Goal: Task Accomplishment & Management: Complete application form

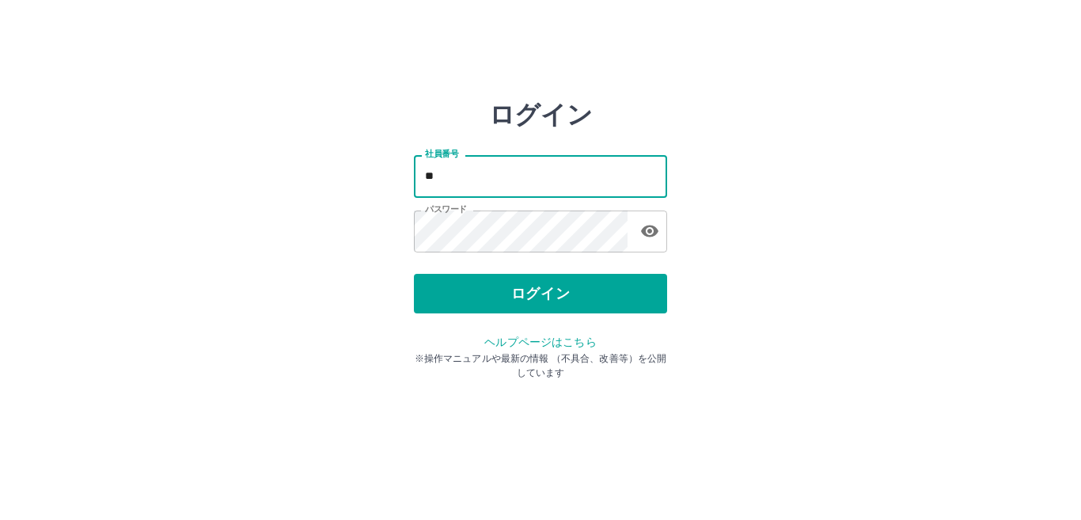
type input "*"
type input "*******"
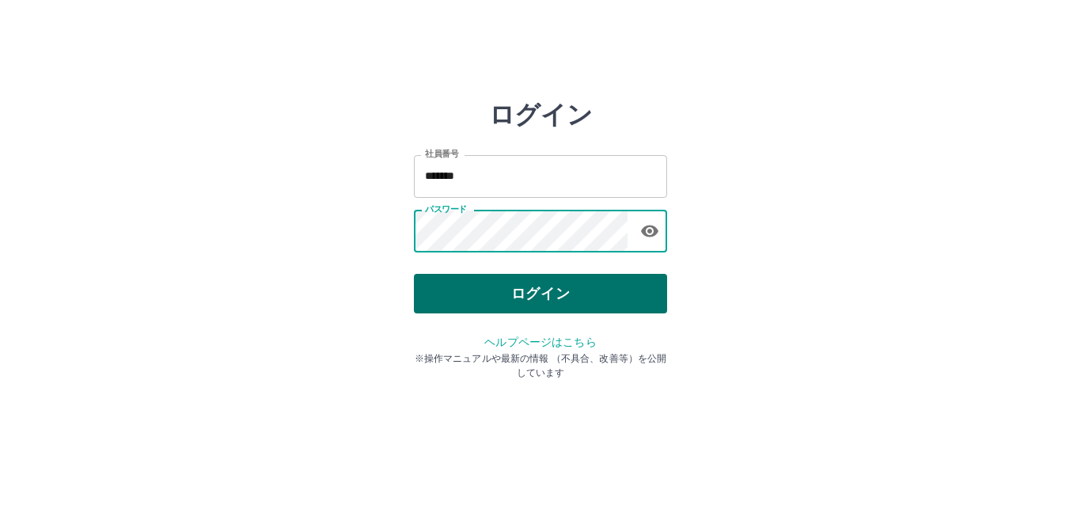
click at [539, 286] on button "ログイン" at bounding box center [540, 294] width 253 height 40
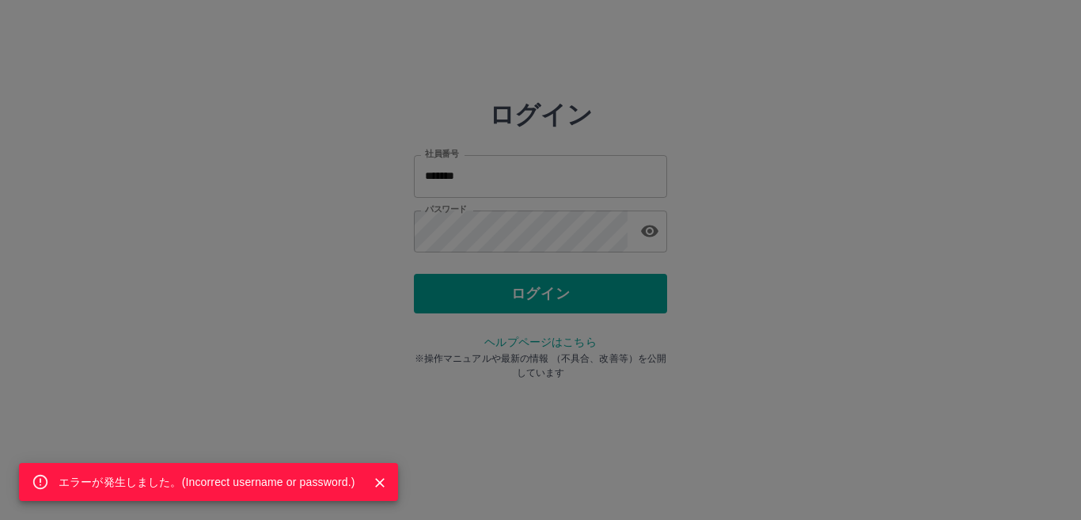
click at [644, 235] on div "エラーが発生しました。( Incorrect username or password. )" at bounding box center [540, 260] width 1081 height 520
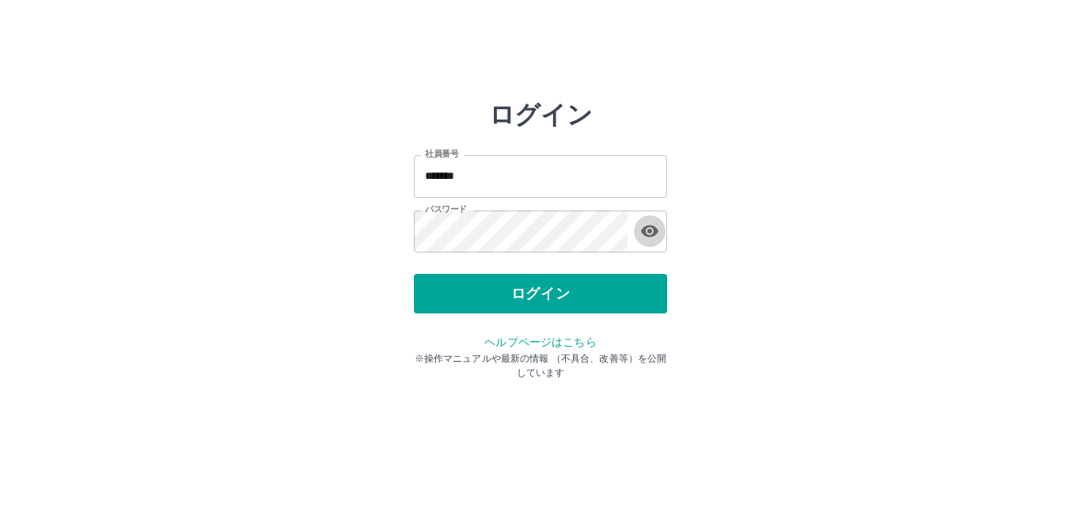
click at [648, 233] on icon "button" at bounding box center [649, 232] width 17 height 12
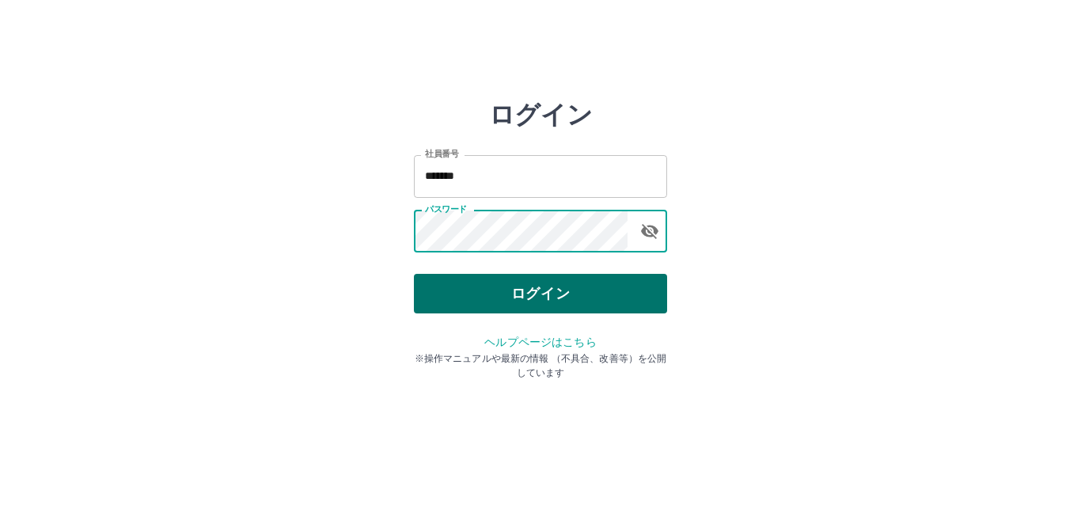
click at [527, 297] on button "ログイン" at bounding box center [540, 294] width 253 height 40
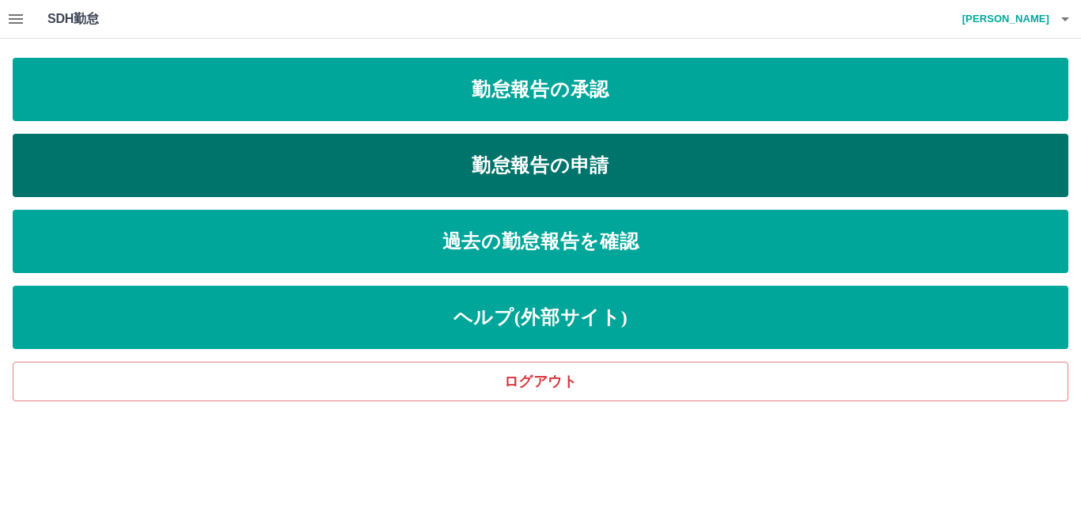
click at [570, 165] on link "勤怠報告の申請" at bounding box center [541, 165] width 1056 height 63
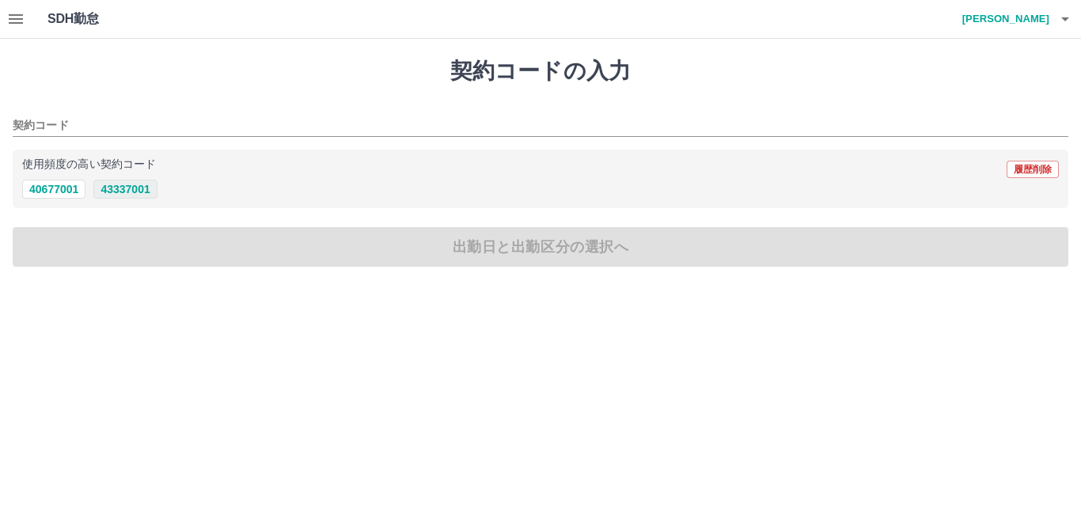
click at [147, 192] on button "43337001" at bounding box center [124, 189] width 63 height 19
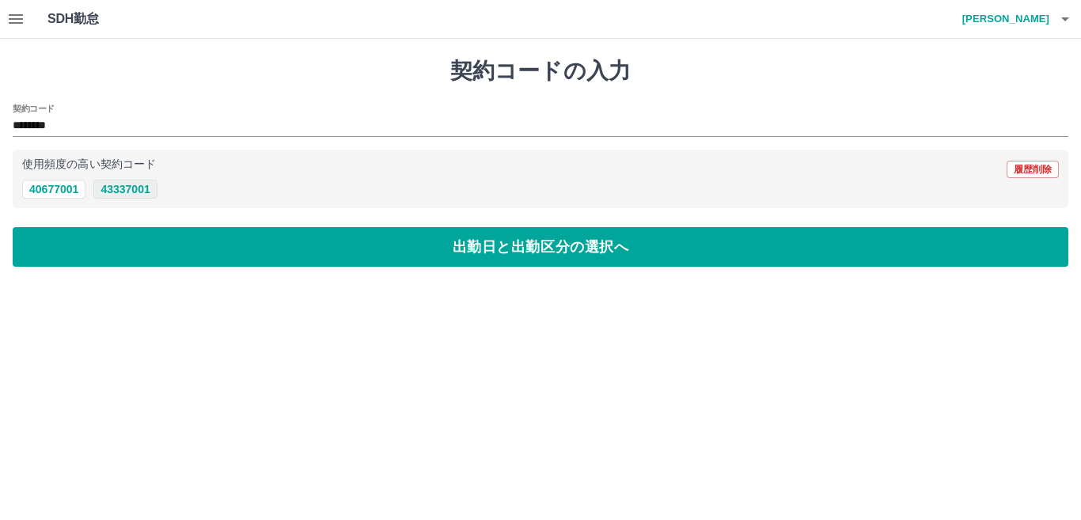
type input "********"
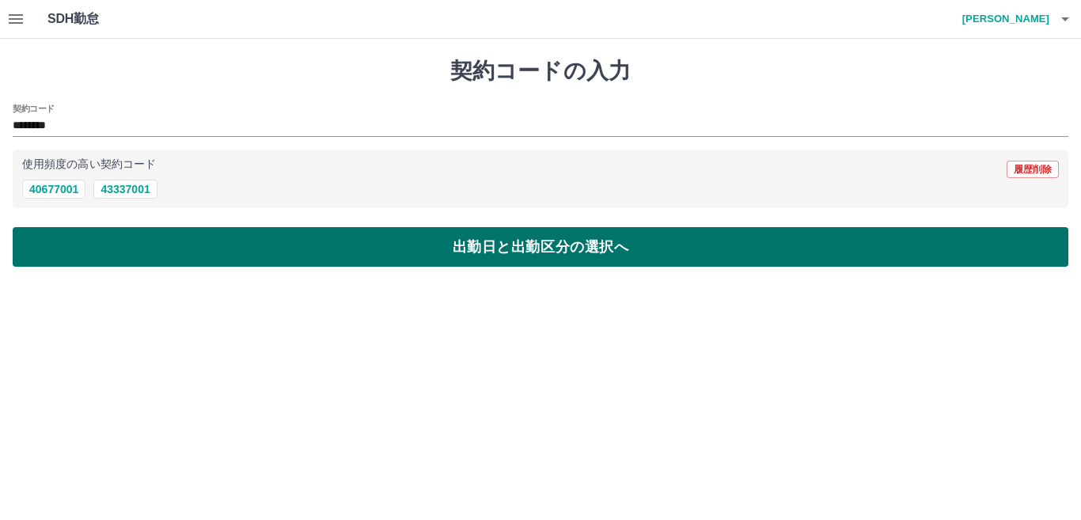
click at [231, 247] on button "出勤日と出勤区分の選択へ" at bounding box center [541, 247] width 1056 height 40
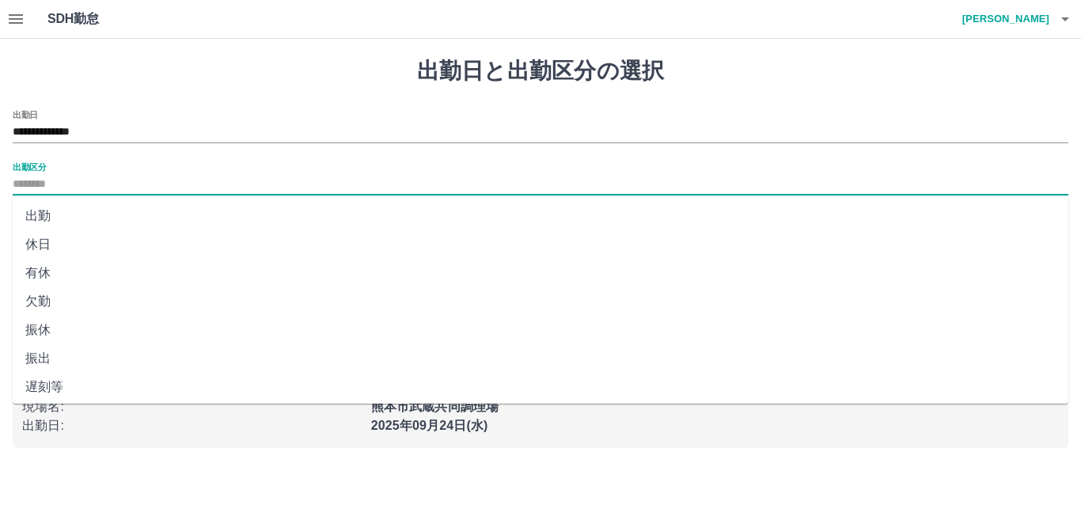
click at [112, 176] on input "出勤区分" at bounding box center [541, 185] width 1056 height 20
click at [91, 220] on li "出勤" at bounding box center [541, 216] width 1056 height 28
type input "**"
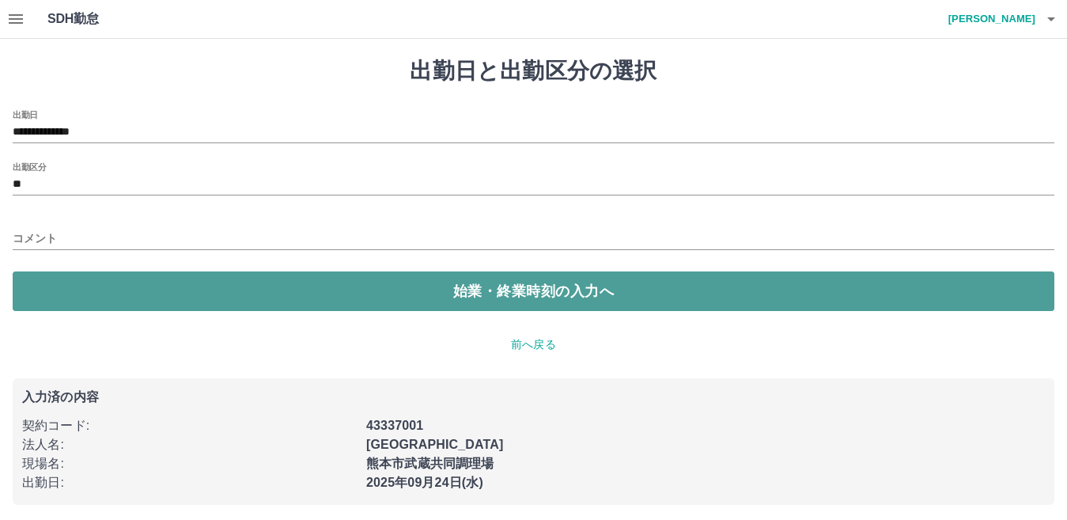
click at [143, 277] on button "始業・終業時刻の入力へ" at bounding box center [534, 291] width 1042 height 40
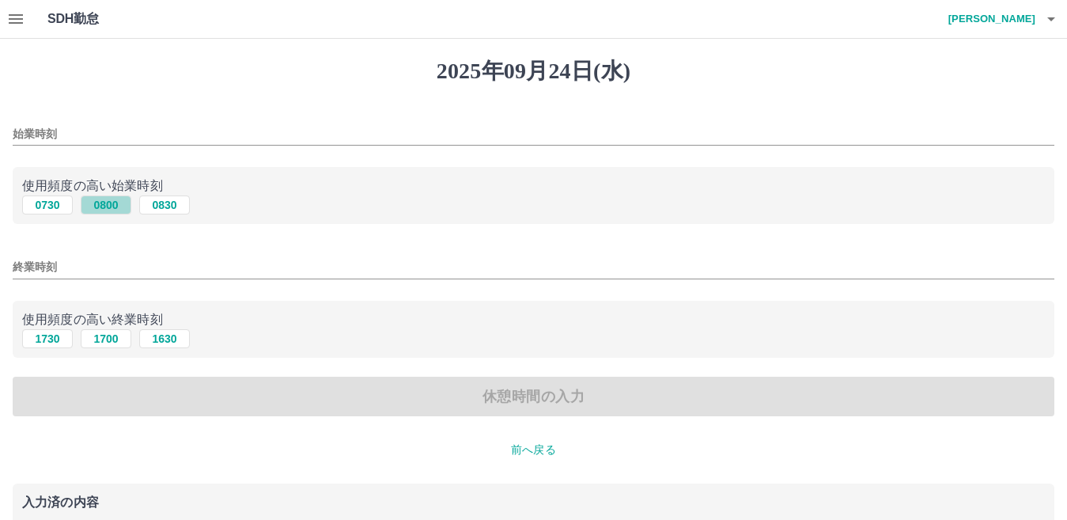
click at [108, 212] on button "0800" at bounding box center [106, 204] width 51 height 19
type input "****"
click at [110, 345] on button "1700" at bounding box center [106, 338] width 51 height 19
type input "****"
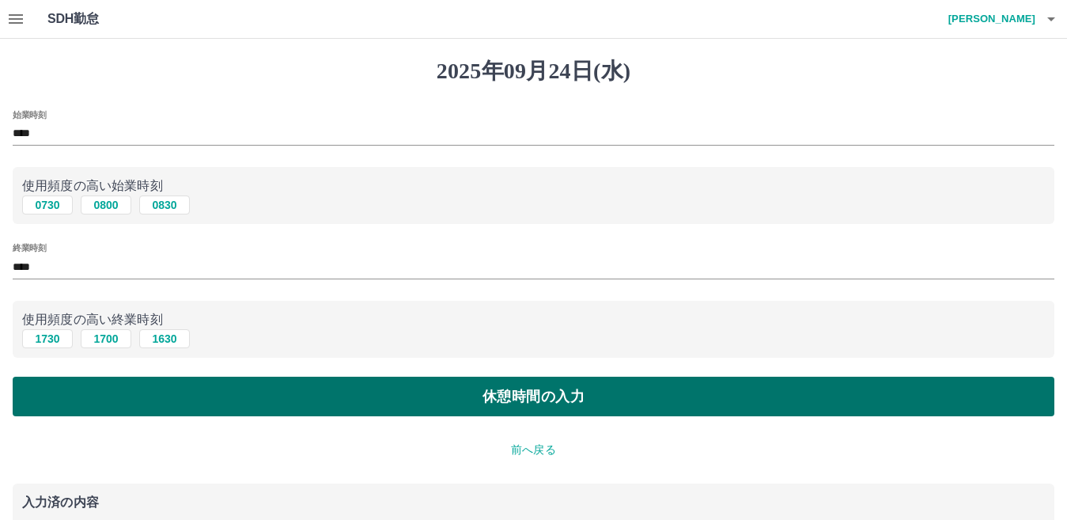
click at [155, 394] on button "休憩時間の入力" at bounding box center [534, 397] width 1042 height 40
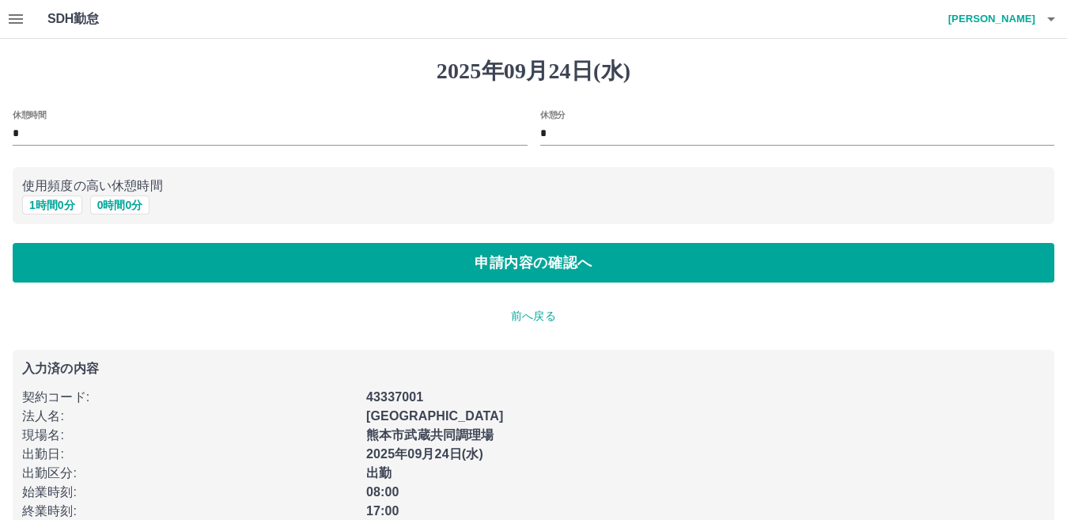
click at [63, 215] on div "使用頻度の高い休憩時間 1 時間 0 分 0 時間 0 分" at bounding box center [534, 196] width 1042 height 58
click at [66, 207] on button "1 時間 0 分" at bounding box center [52, 204] width 60 height 19
type input "*"
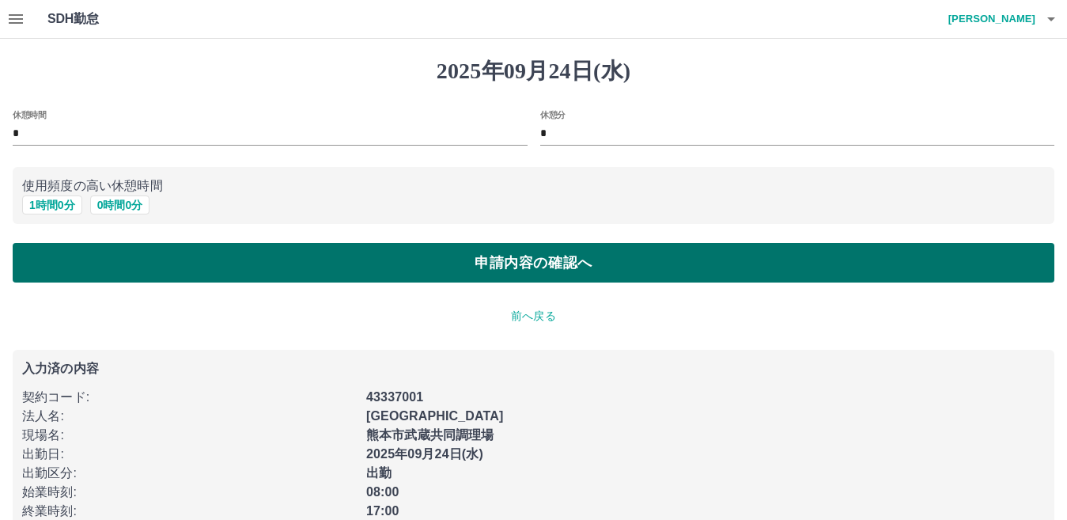
click at [146, 267] on button "申請内容の確認へ" at bounding box center [534, 263] width 1042 height 40
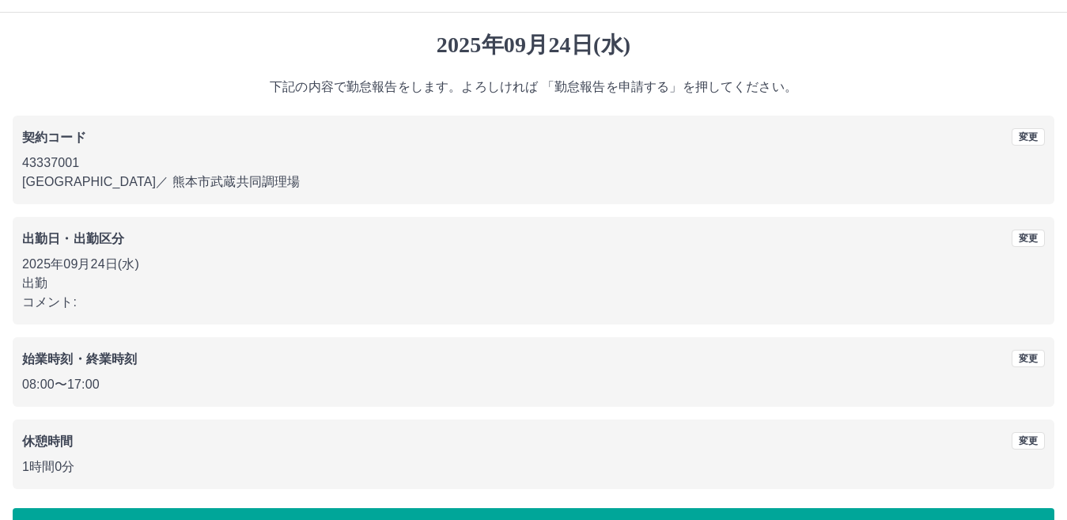
scroll to position [73, 0]
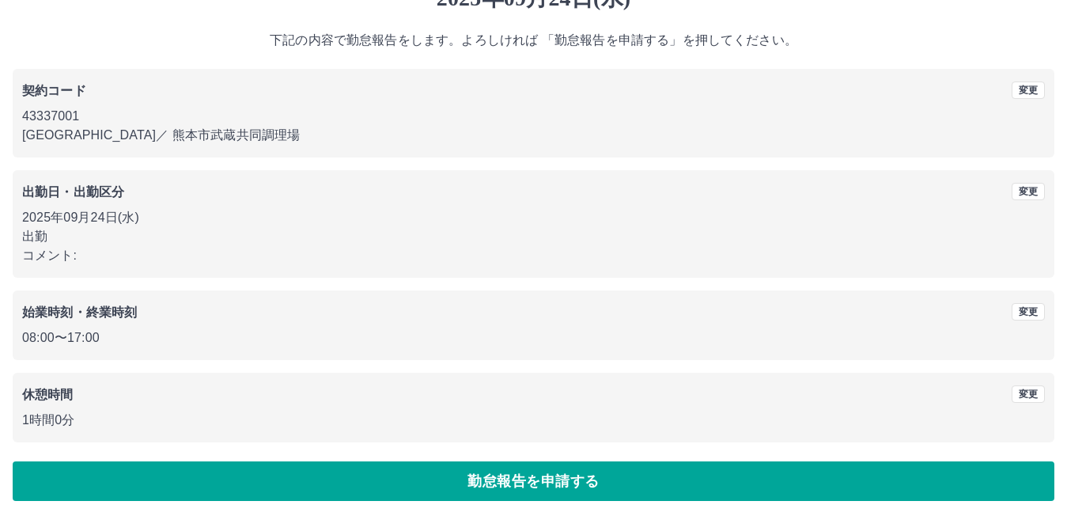
click at [570, 472] on button "勤怠報告を申請する" at bounding box center [534, 481] width 1042 height 40
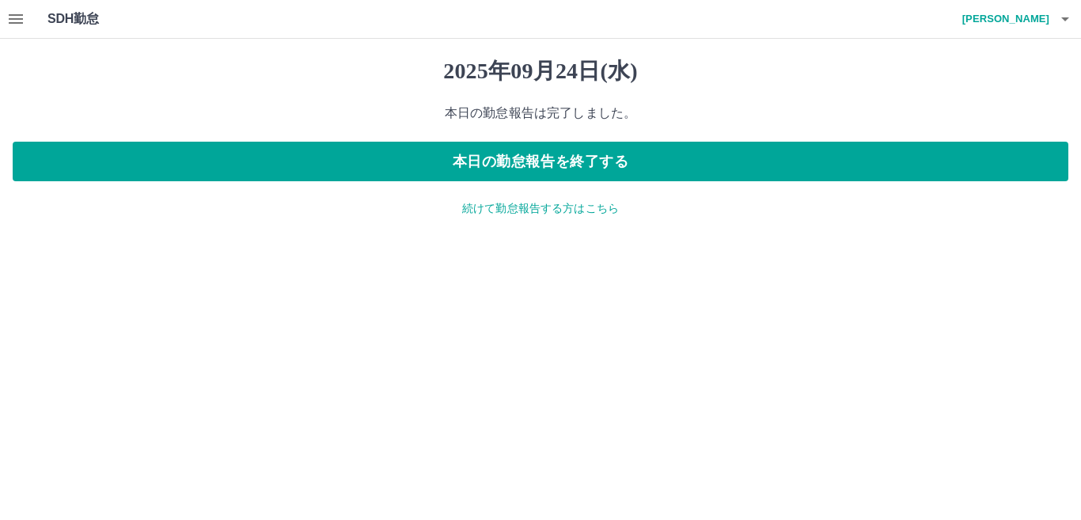
click at [540, 212] on p "続けて勤怠報告する方はこちら" at bounding box center [541, 208] width 1056 height 17
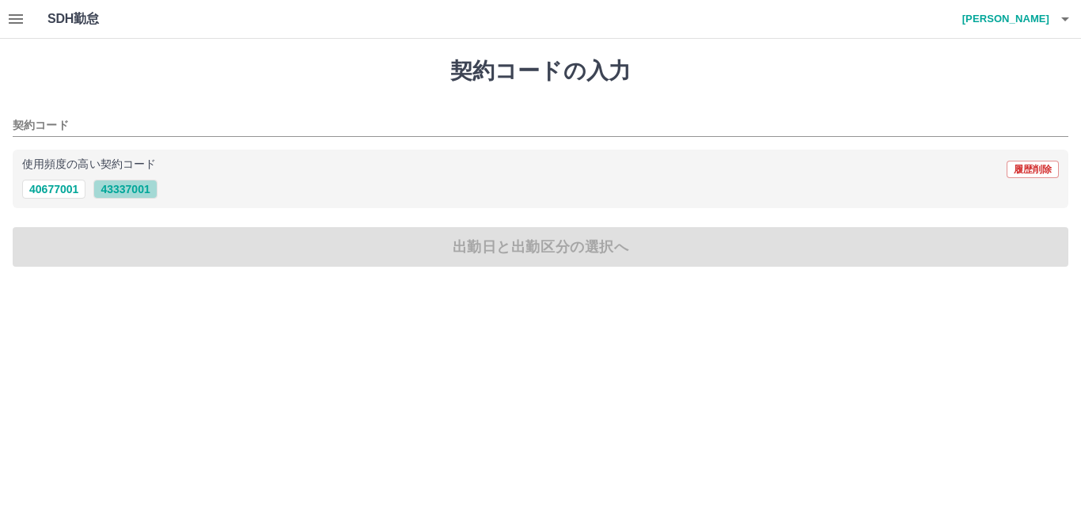
click at [121, 188] on button "43337001" at bounding box center [124, 189] width 63 height 19
type input "********"
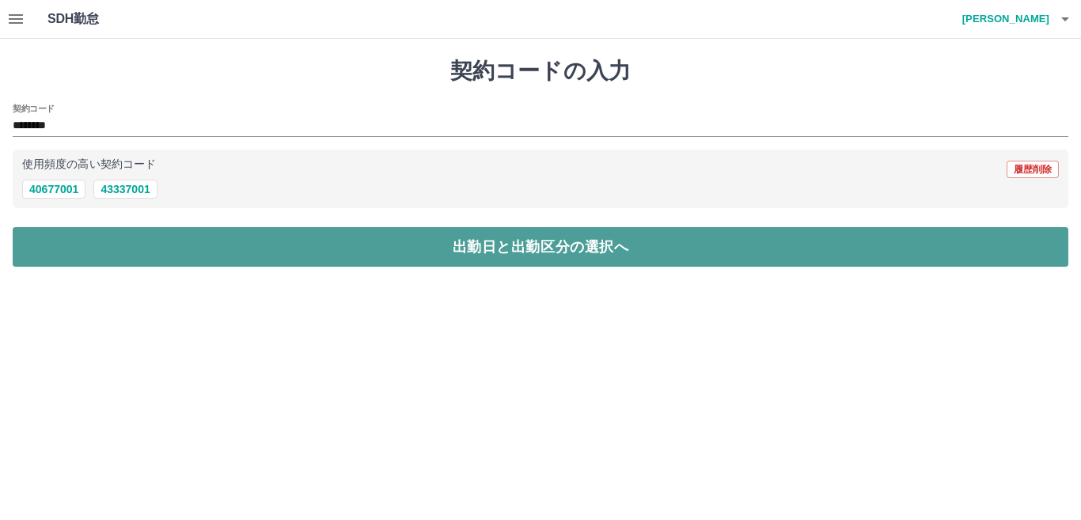
click at [164, 239] on button "出勤日と出勤区分の選択へ" at bounding box center [541, 247] width 1056 height 40
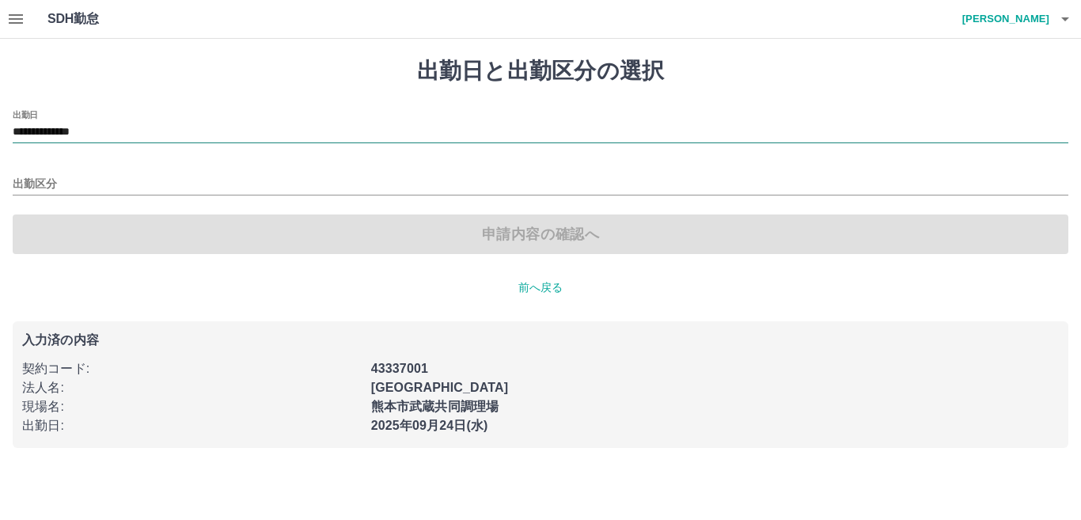
click at [135, 130] on input "**********" at bounding box center [541, 133] width 1056 height 20
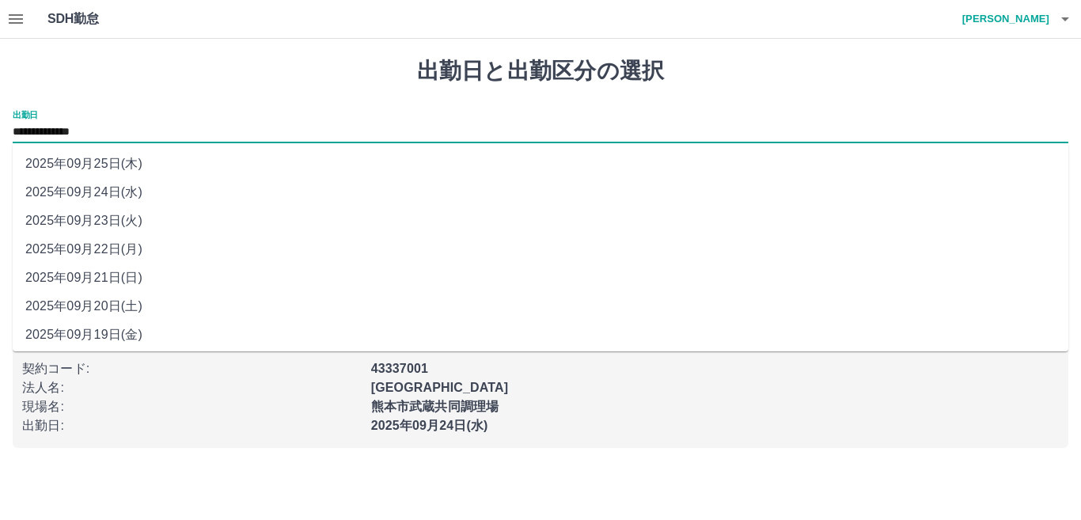
click at [131, 226] on li "2025年09月23日(火)" at bounding box center [541, 221] width 1056 height 28
type input "**********"
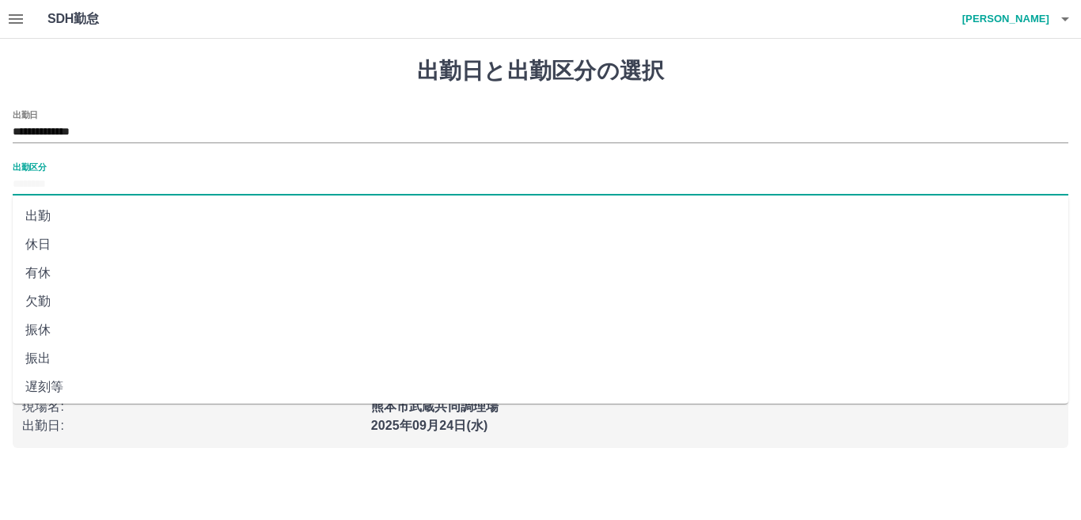
click at [93, 186] on input "出勤区分" at bounding box center [541, 185] width 1056 height 20
click at [74, 249] on li "休日" at bounding box center [541, 244] width 1056 height 28
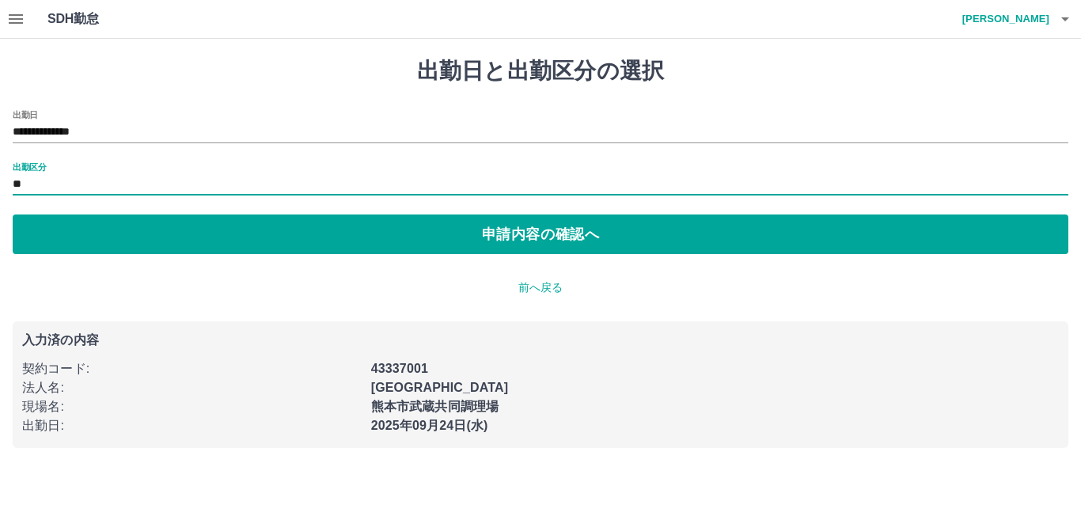
type input "**"
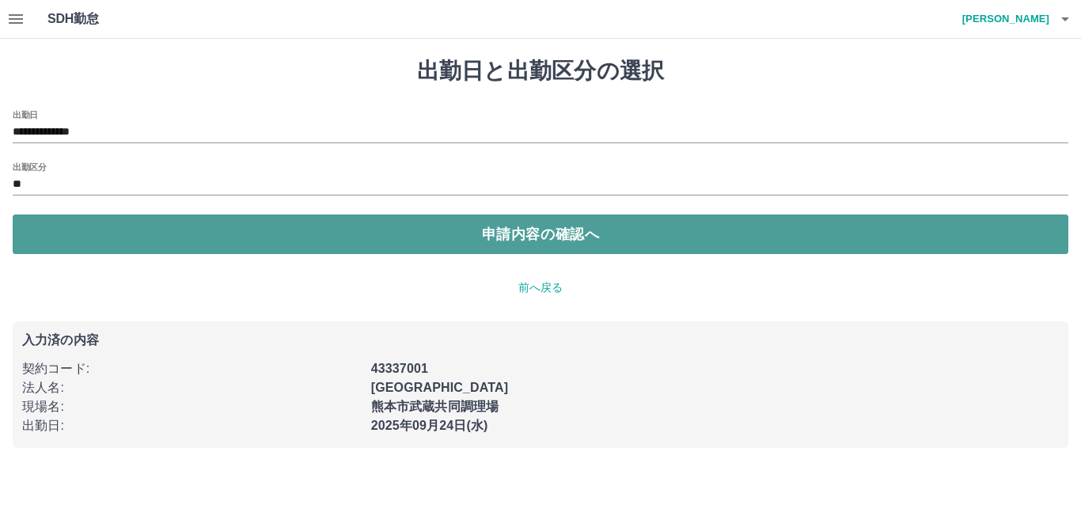
click at [188, 240] on button "申請内容の確認へ" at bounding box center [541, 234] width 1056 height 40
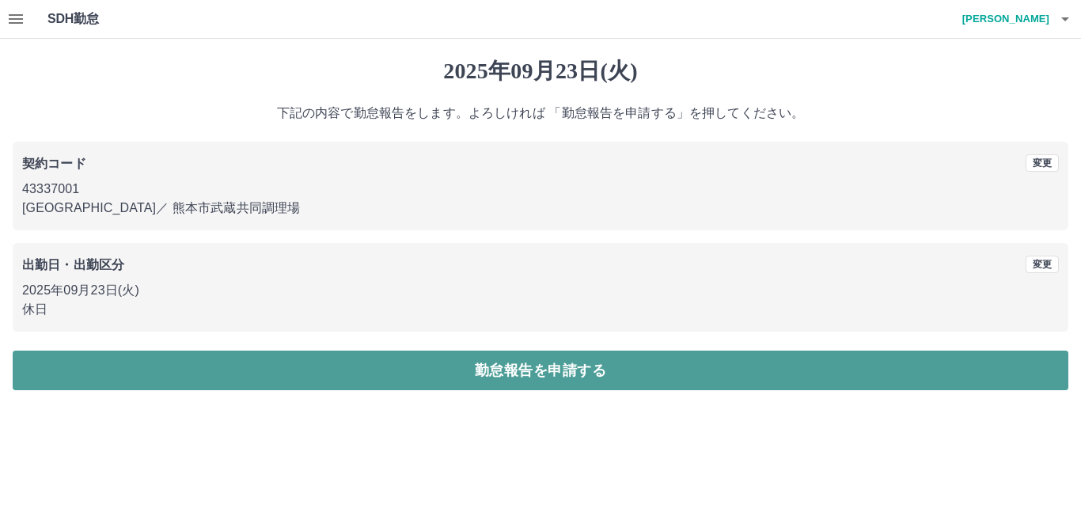
click at [283, 379] on button "勤怠報告を申請する" at bounding box center [541, 371] width 1056 height 40
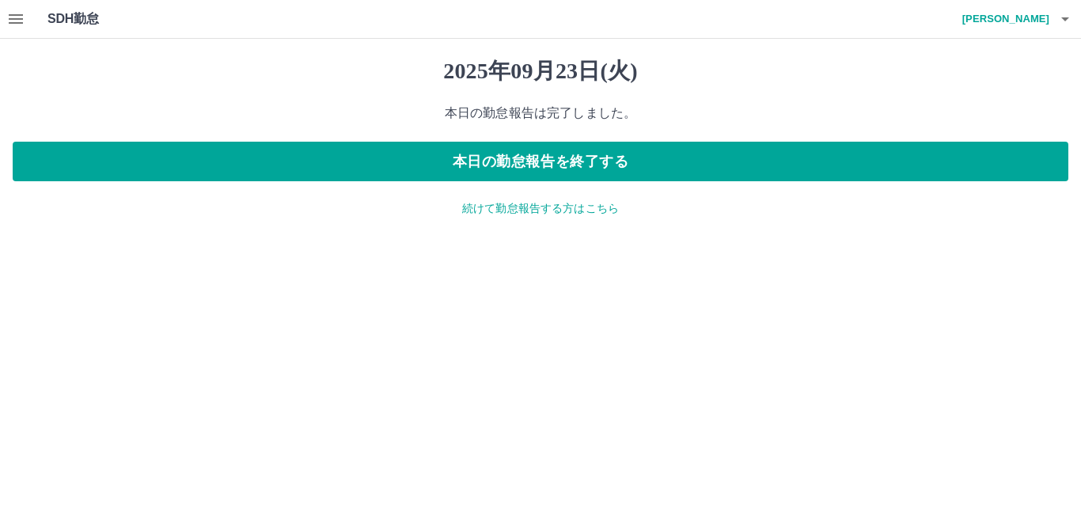
click at [18, 22] on icon "button" at bounding box center [16, 18] width 14 height 9
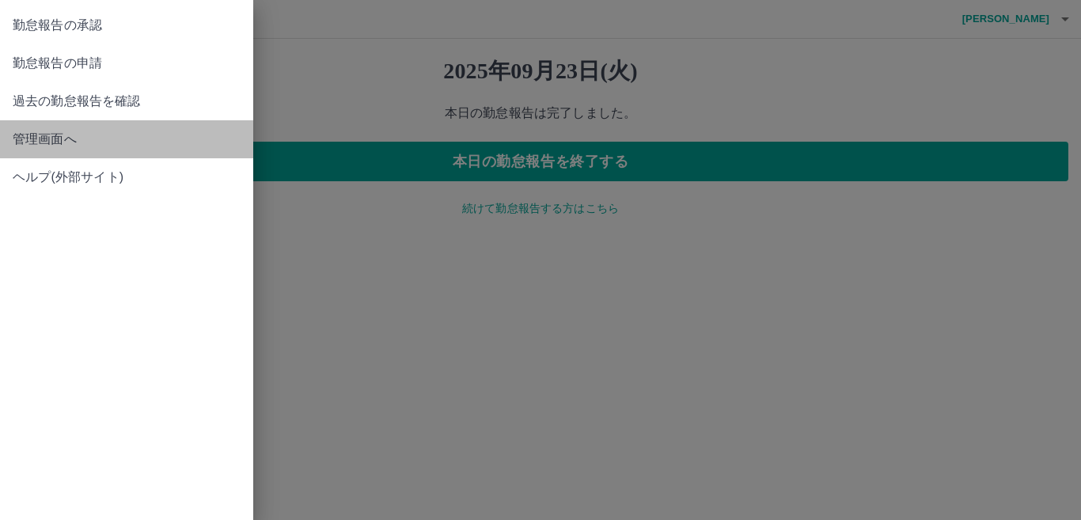
click at [78, 140] on span "管理画面へ" at bounding box center [127, 139] width 228 height 19
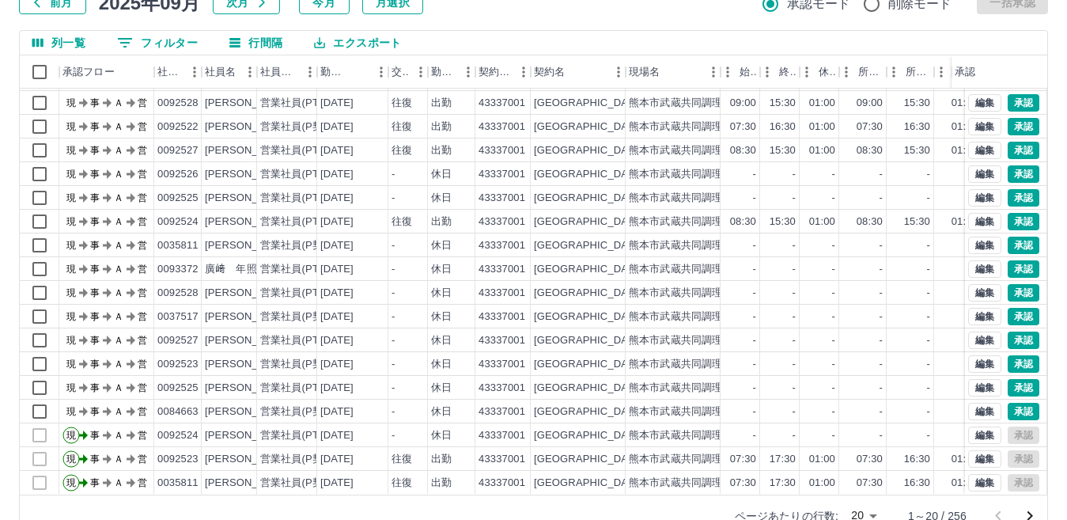
scroll to position [149, 0]
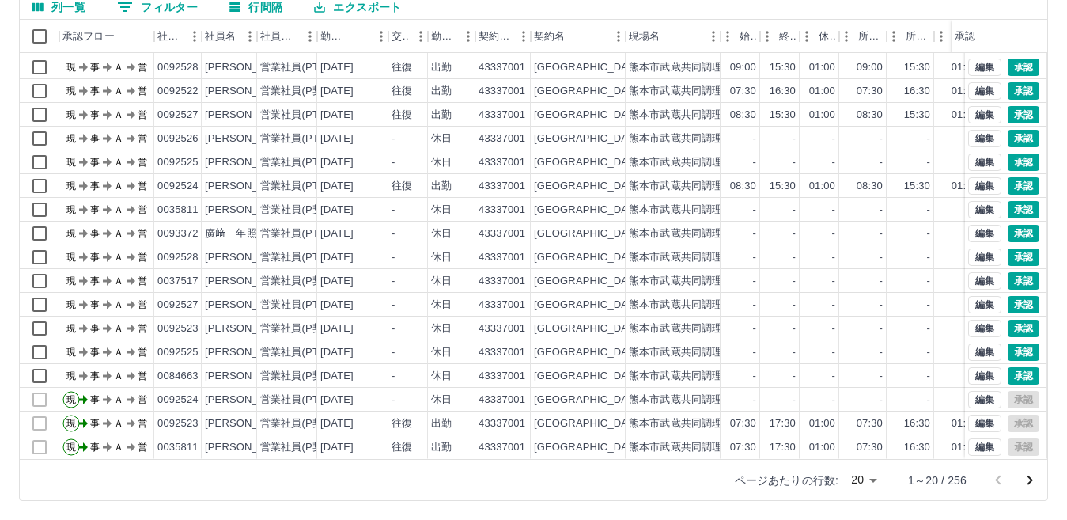
click at [868, 479] on body "SDH勤怠 中村　唯菜 勤務実績承認 前月 2025年09月 次月 今月 月選択 承認モード 削除モード 一括承認 列一覧 0 フィルター 行間隔 エクスポー…" at bounding box center [533, 185] width 1067 height 669
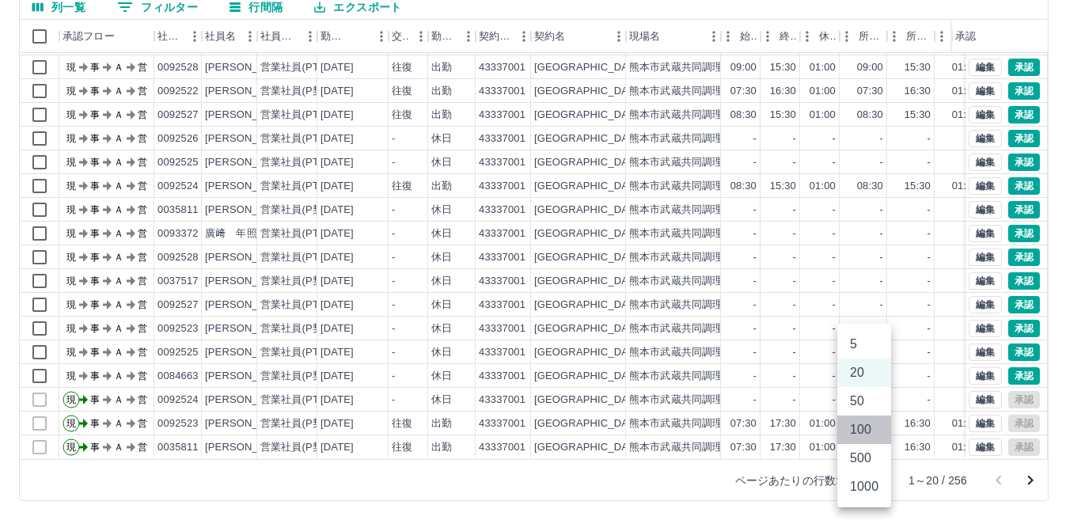
click at [859, 432] on li "100" at bounding box center [864, 429] width 54 height 28
type input "***"
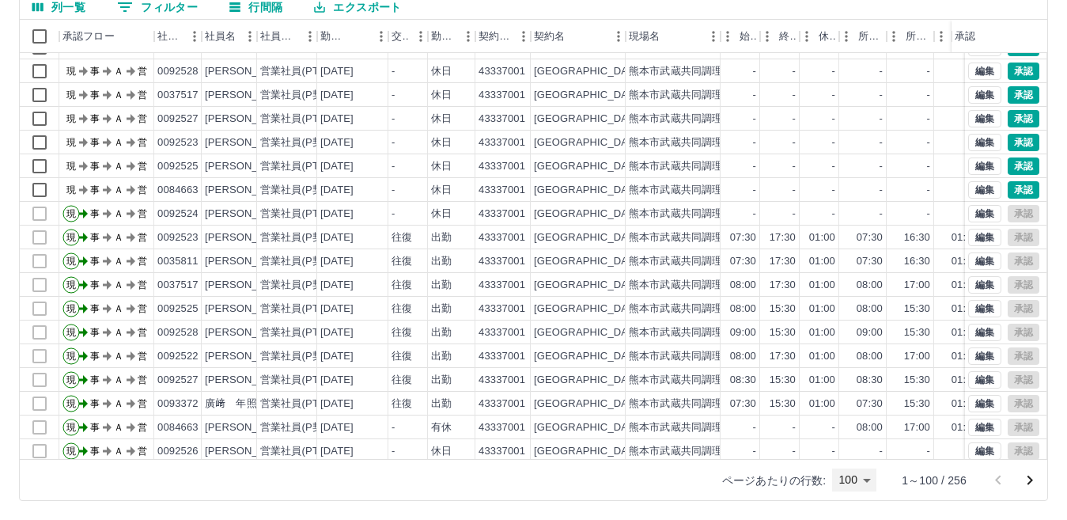
scroll to position [237, 0]
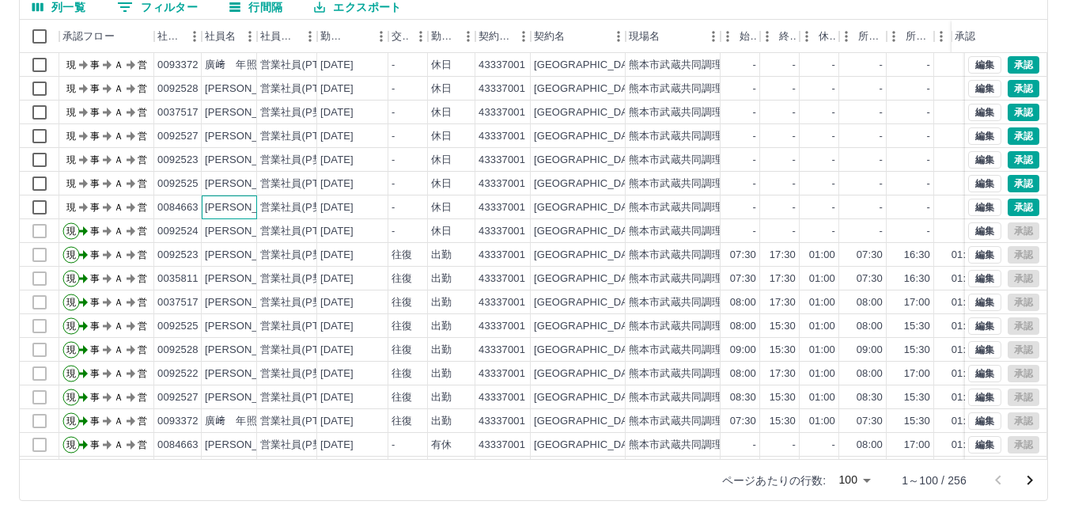
click at [255, 210] on div "北村　よし子" at bounding box center [248, 207] width 86 height 15
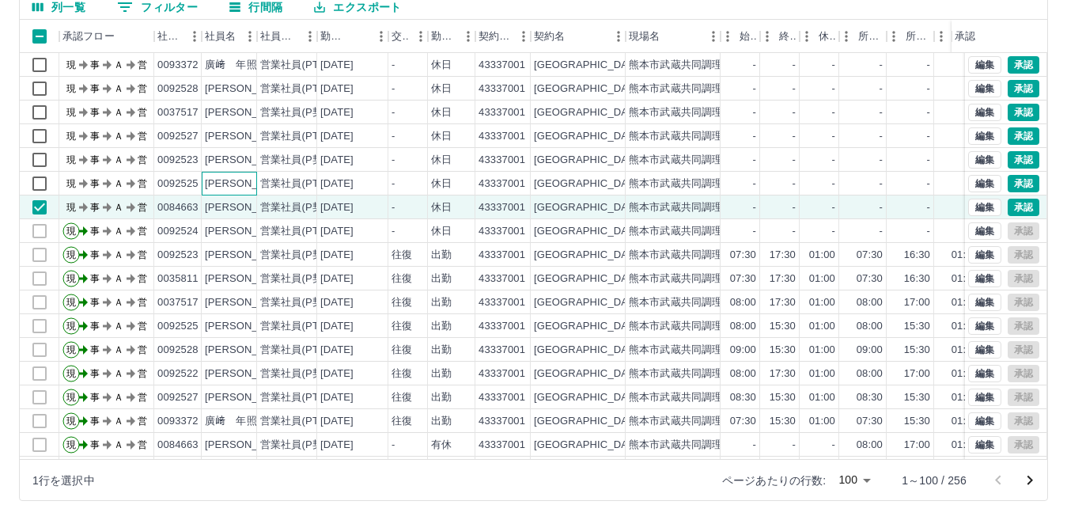
click at [241, 186] on div "中峯　真由美" at bounding box center [248, 183] width 86 height 15
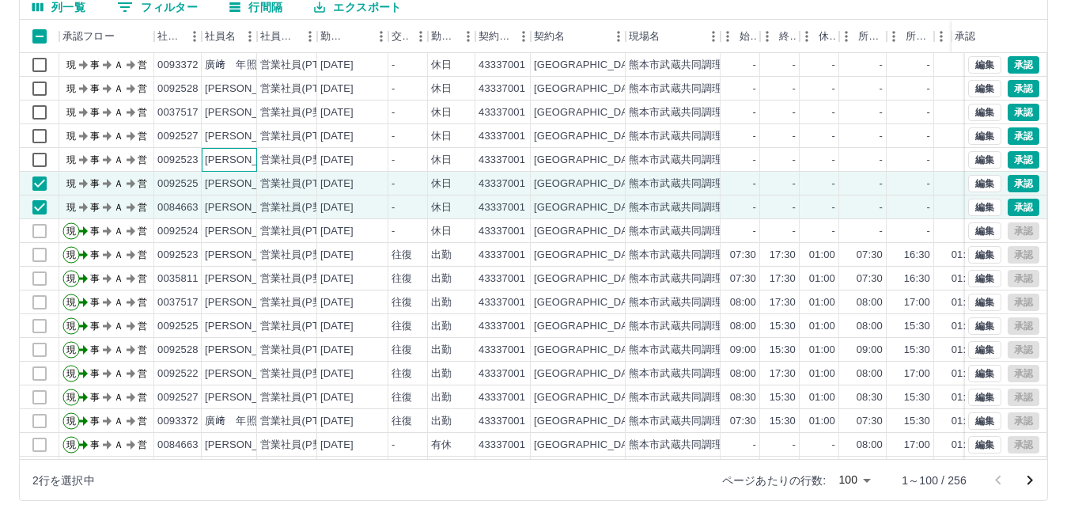
click at [234, 167] on div "佐藤　千鶴" at bounding box center [248, 160] width 86 height 15
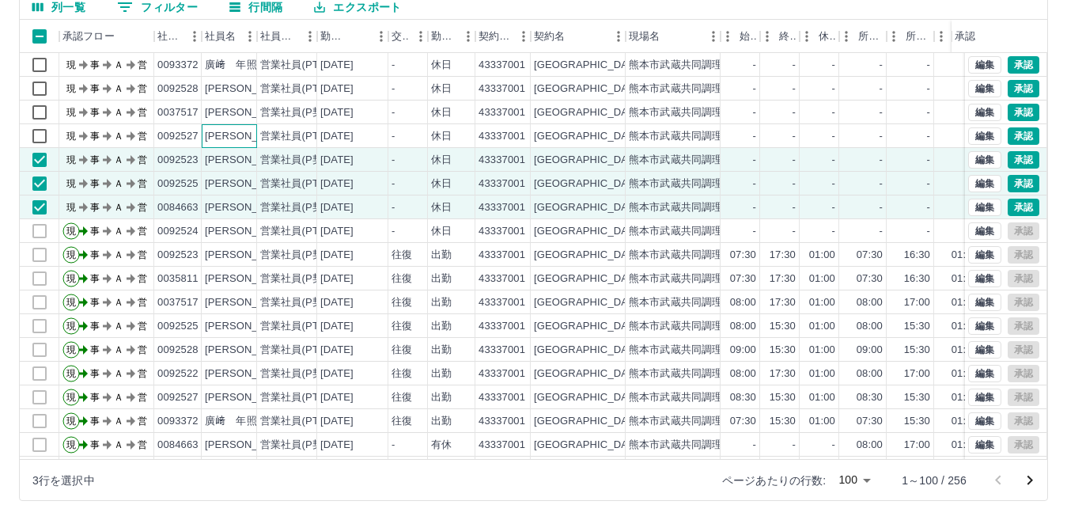
click at [229, 138] on div "松本　順子" at bounding box center [248, 136] width 86 height 15
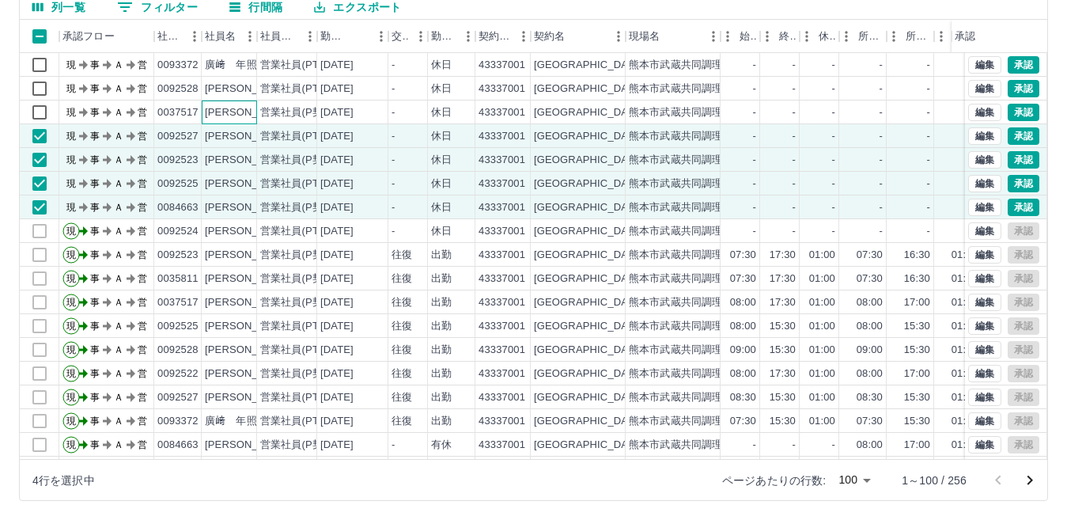
click at [229, 107] on div "竹田津　美沙" at bounding box center [248, 112] width 86 height 15
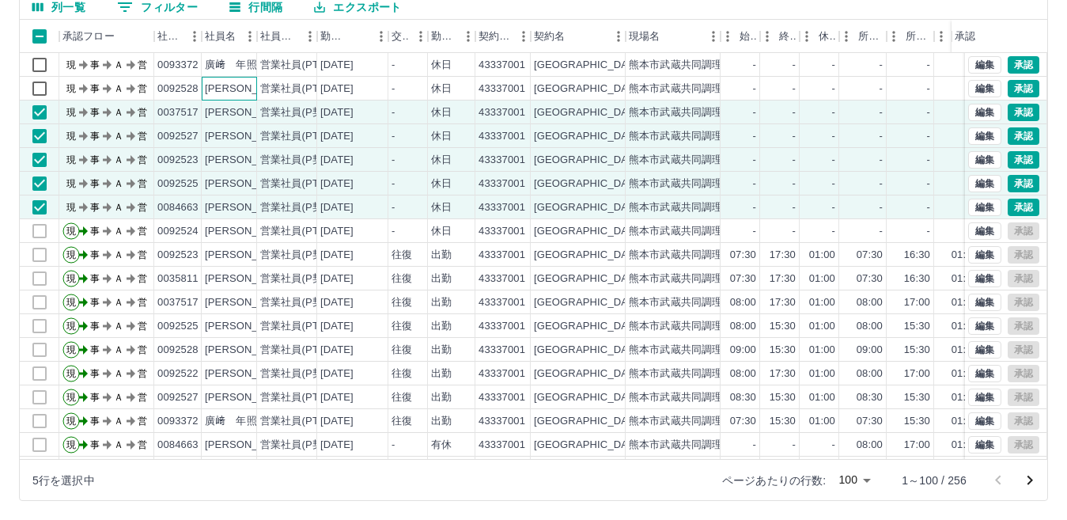
click at [222, 92] on div "徳永　智美" at bounding box center [248, 89] width 86 height 15
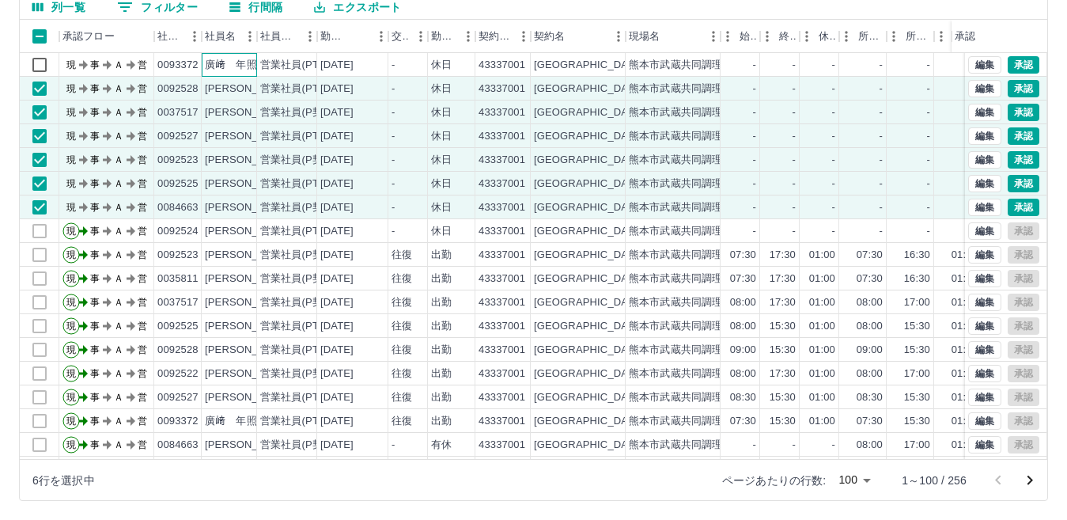
click at [223, 67] on div "廣﨑　年照" at bounding box center [231, 65] width 52 height 15
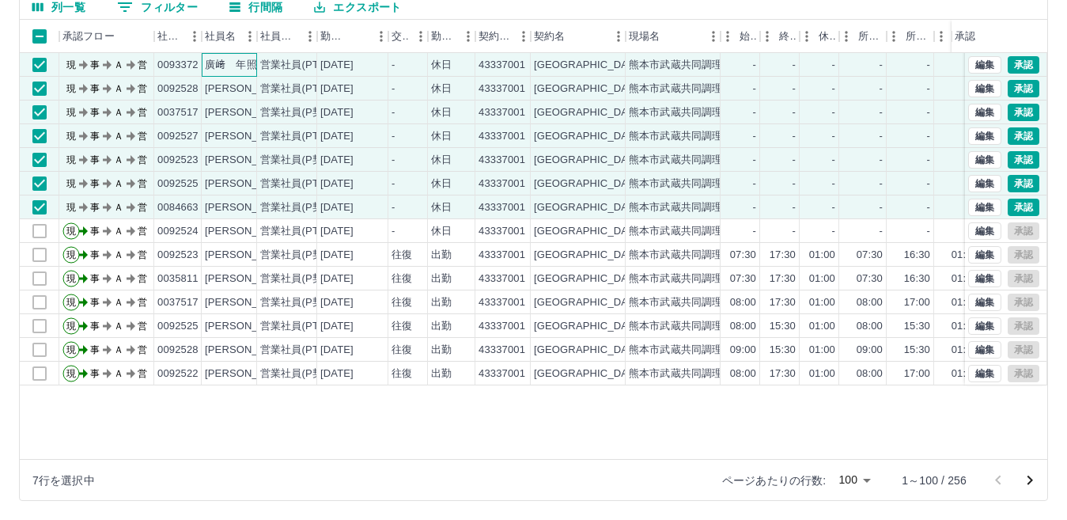
scroll to position [79, 0]
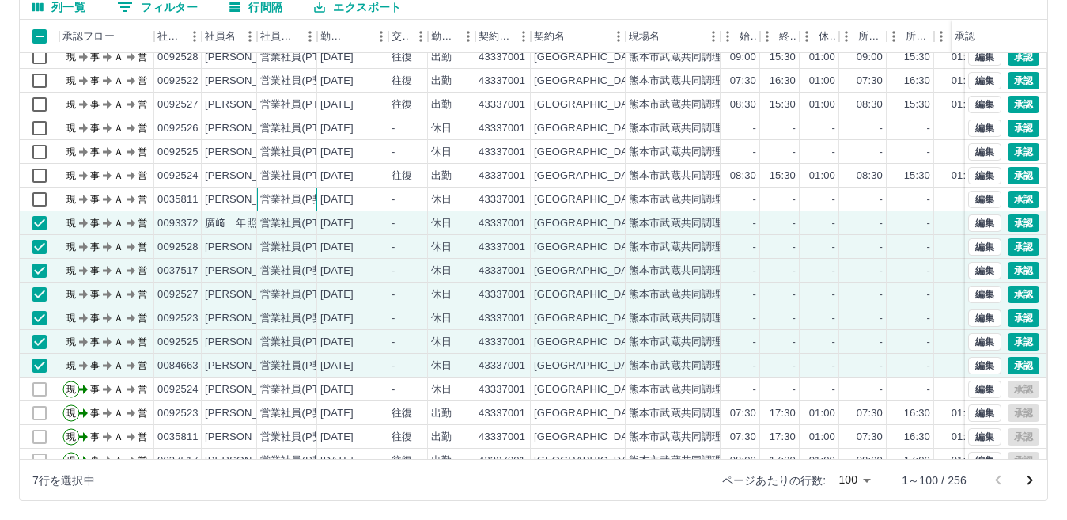
click at [294, 205] on div "営業社員(P契約)" at bounding box center [298, 199] width 77 height 15
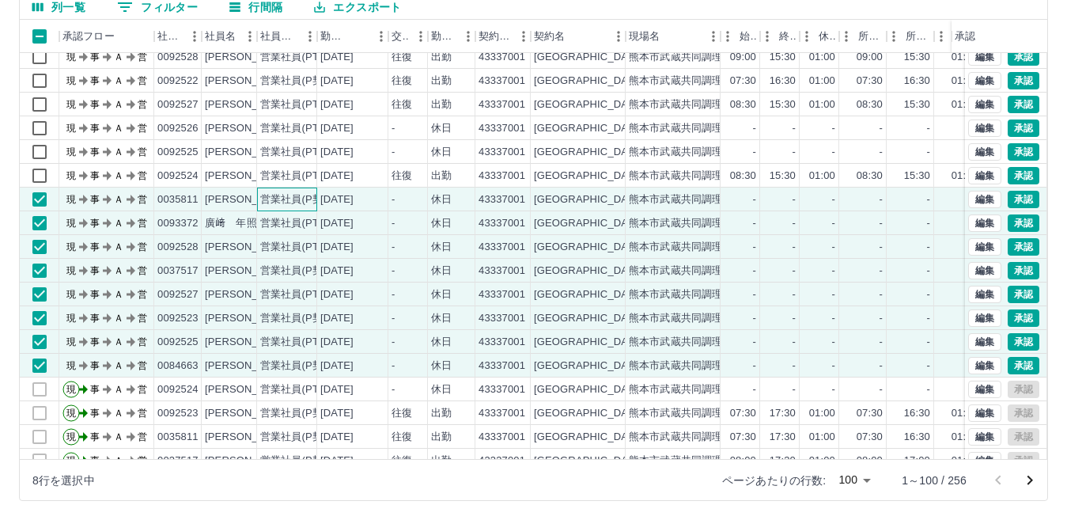
scroll to position [0, 0]
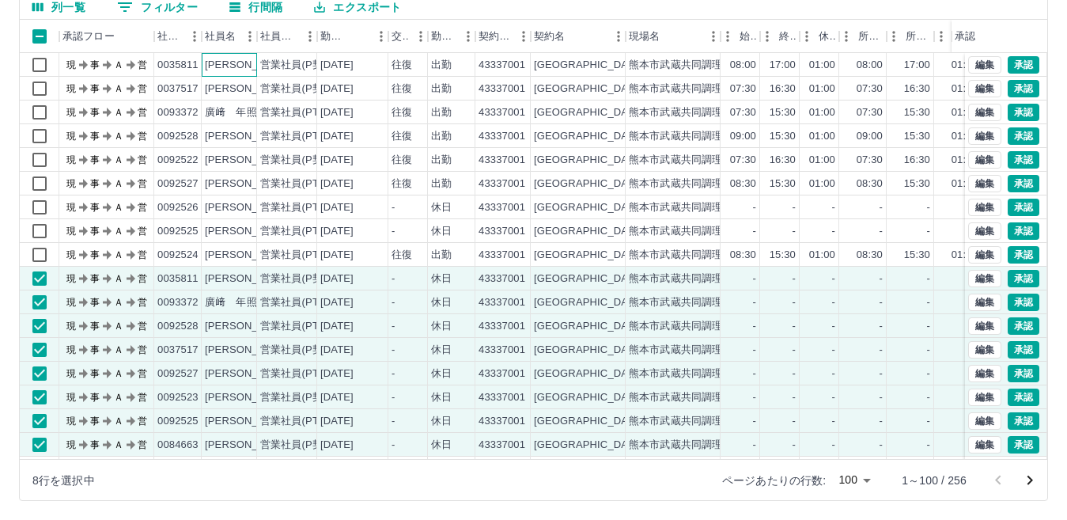
click at [223, 59] on div "中村　唯菜" at bounding box center [248, 65] width 86 height 15
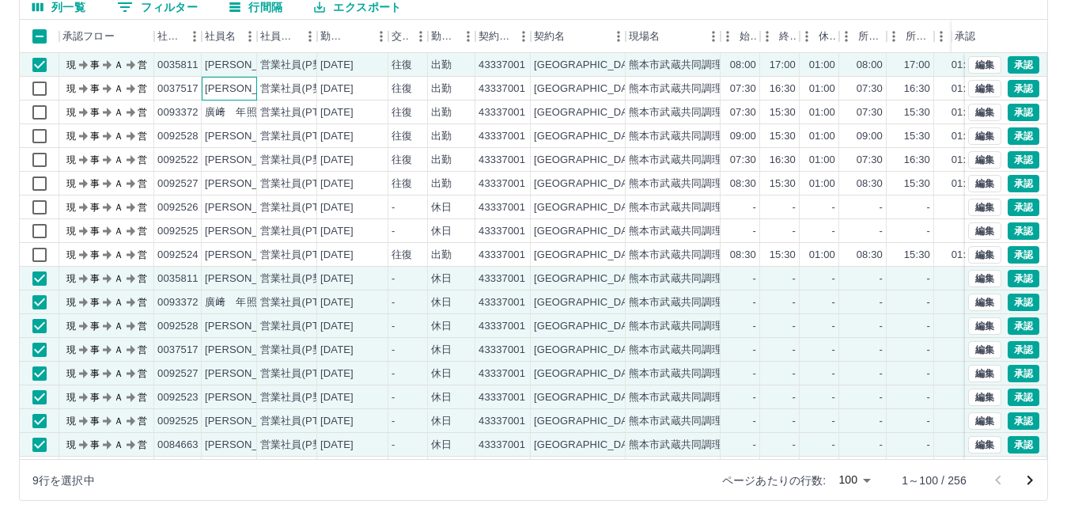
click at [211, 89] on div "竹田津　美沙" at bounding box center [248, 89] width 86 height 15
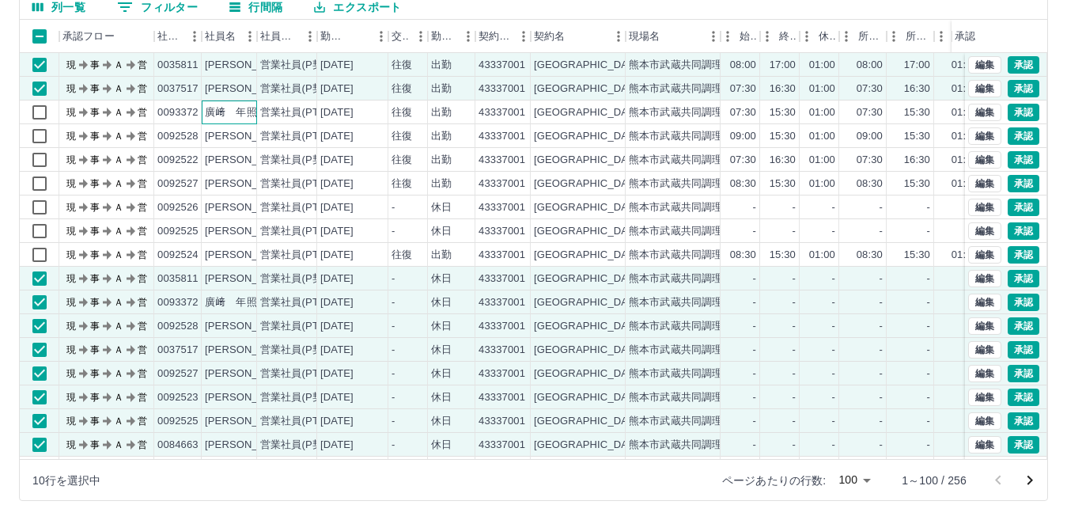
click at [224, 117] on div "廣﨑　年照" at bounding box center [231, 112] width 52 height 15
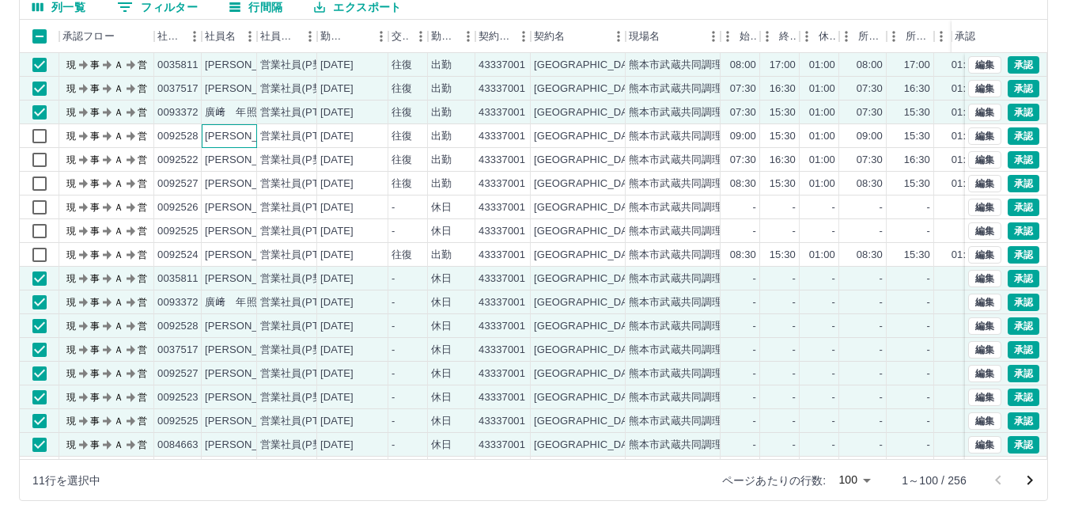
click at [219, 135] on div "徳永　智美" at bounding box center [248, 136] width 86 height 15
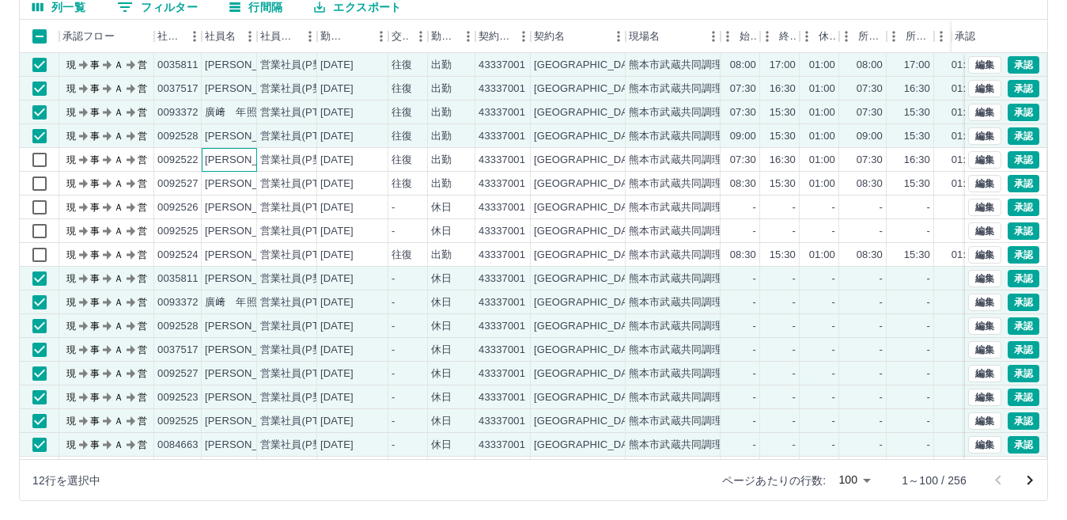
click at [226, 161] on div "福田　明日香" at bounding box center [248, 160] width 86 height 15
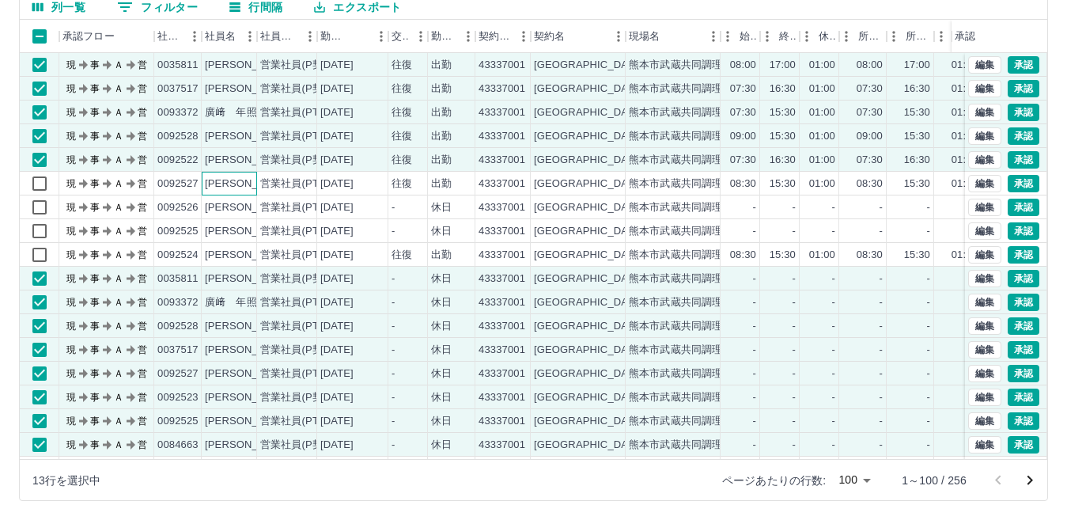
click at [232, 188] on div "松本　順子" at bounding box center [248, 183] width 86 height 15
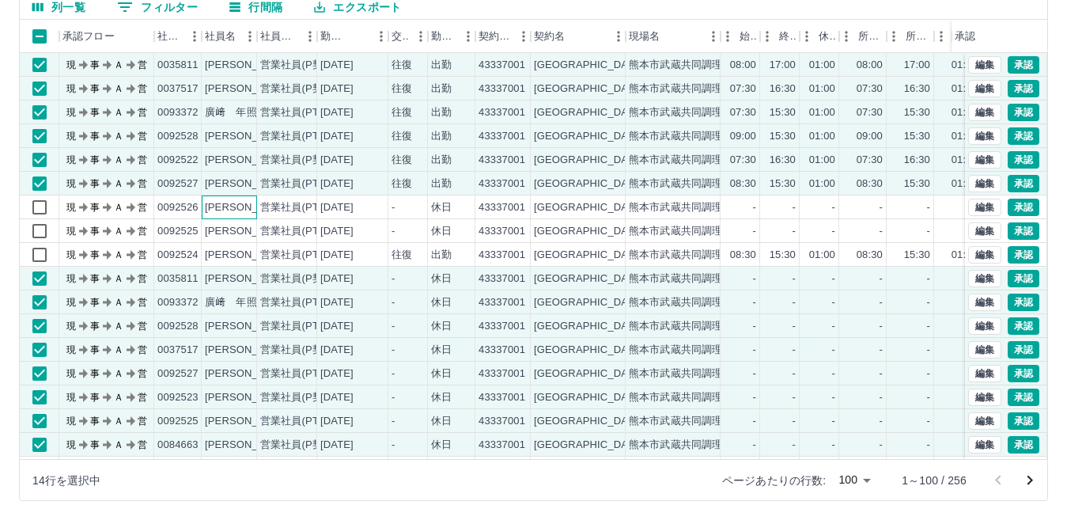
click at [232, 204] on div "橋本　理沙" at bounding box center [248, 207] width 86 height 15
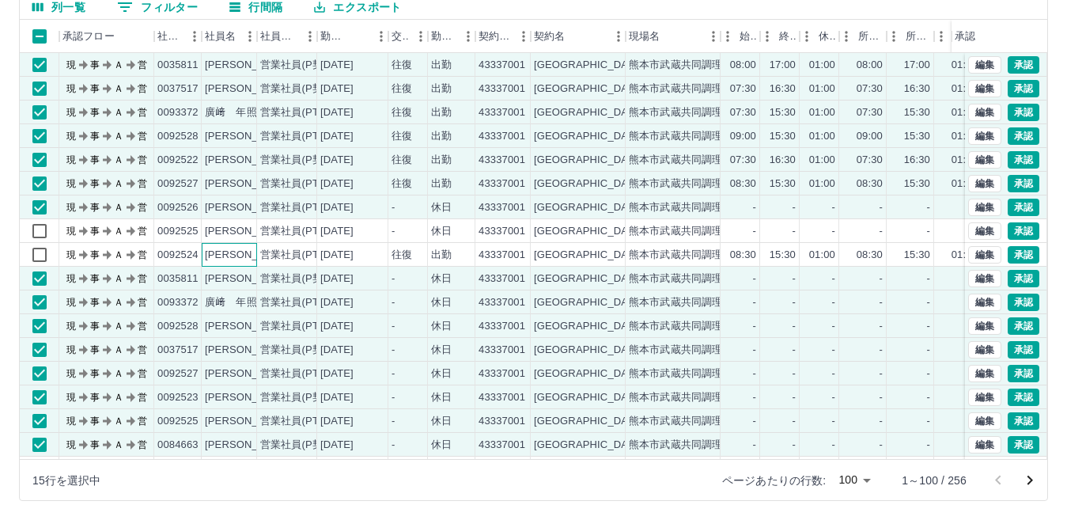
click at [241, 244] on div "井上　美智子" at bounding box center [229, 255] width 55 height 24
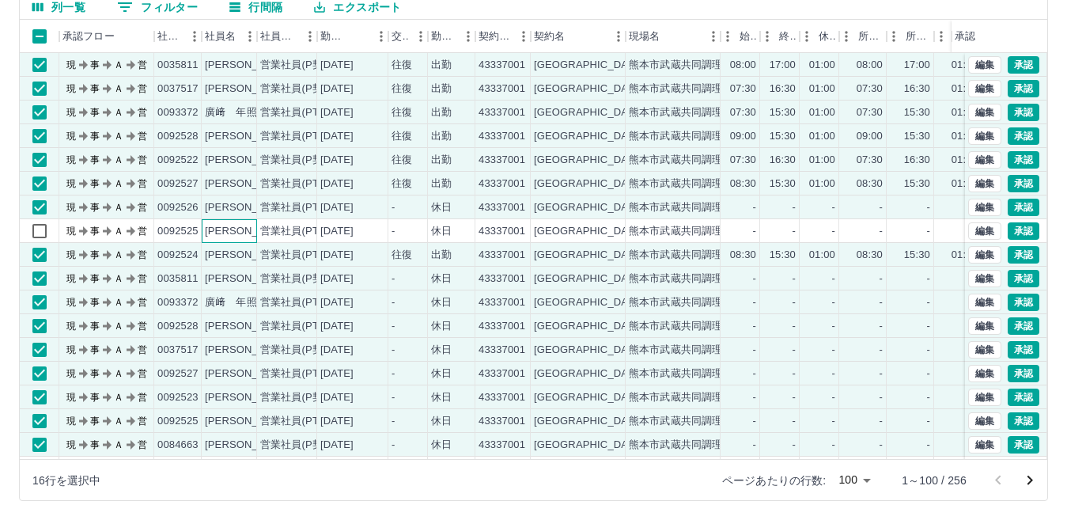
click at [239, 233] on div "中峯　真由美" at bounding box center [248, 231] width 86 height 15
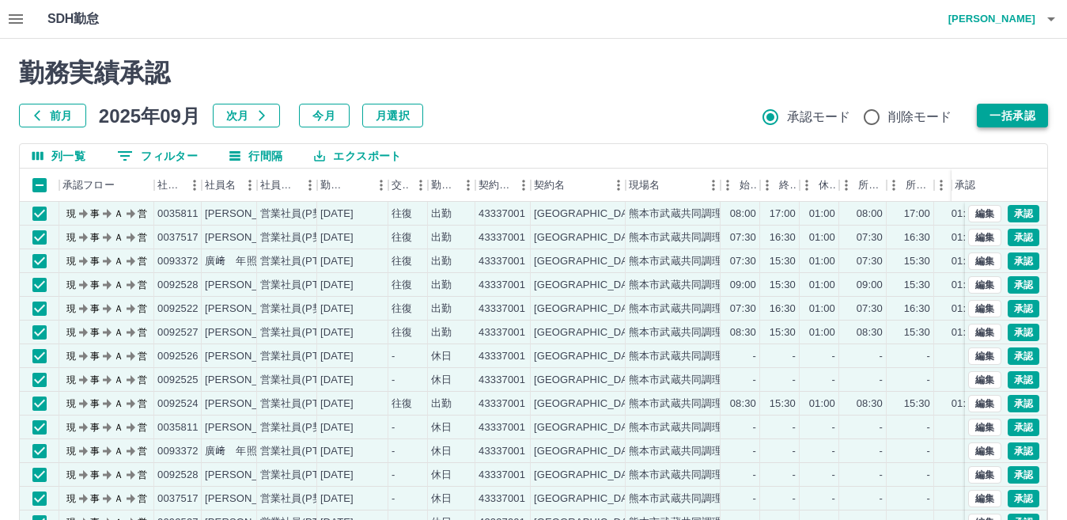
click at [1014, 119] on button "一括承認" at bounding box center [1012, 116] width 71 height 24
